Goal: Find specific page/section: Find specific page/section

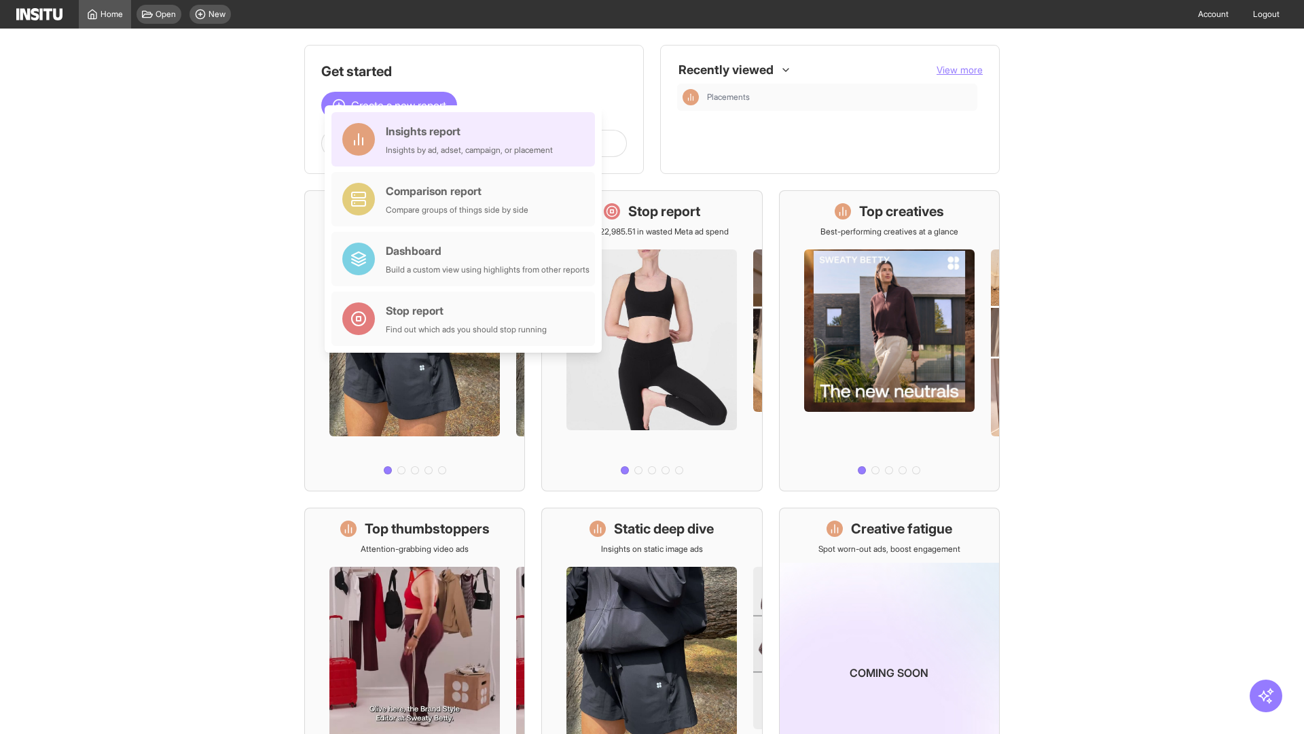
click at [467, 139] on div "Insights report Insights by ad, adset, campaign, or placement" at bounding box center [469, 139] width 167 height 33
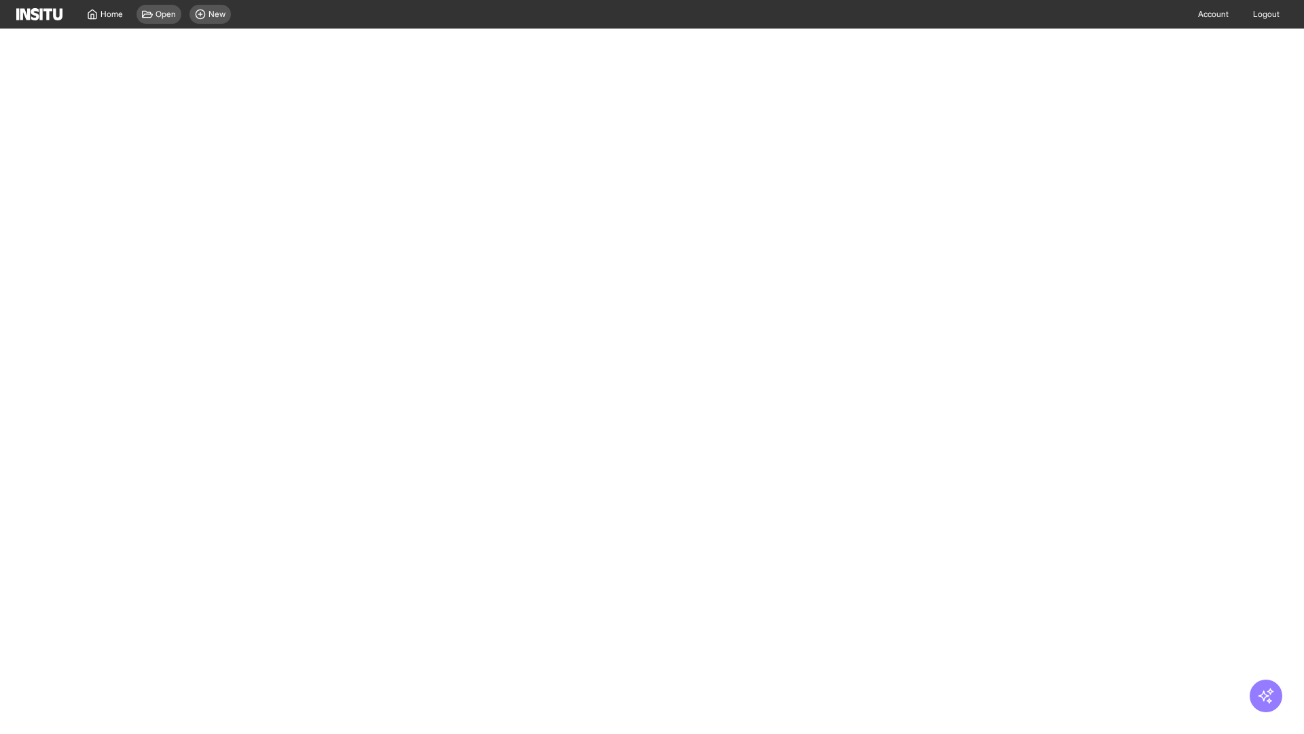
select select "**"
